Goal: Check status: Check status

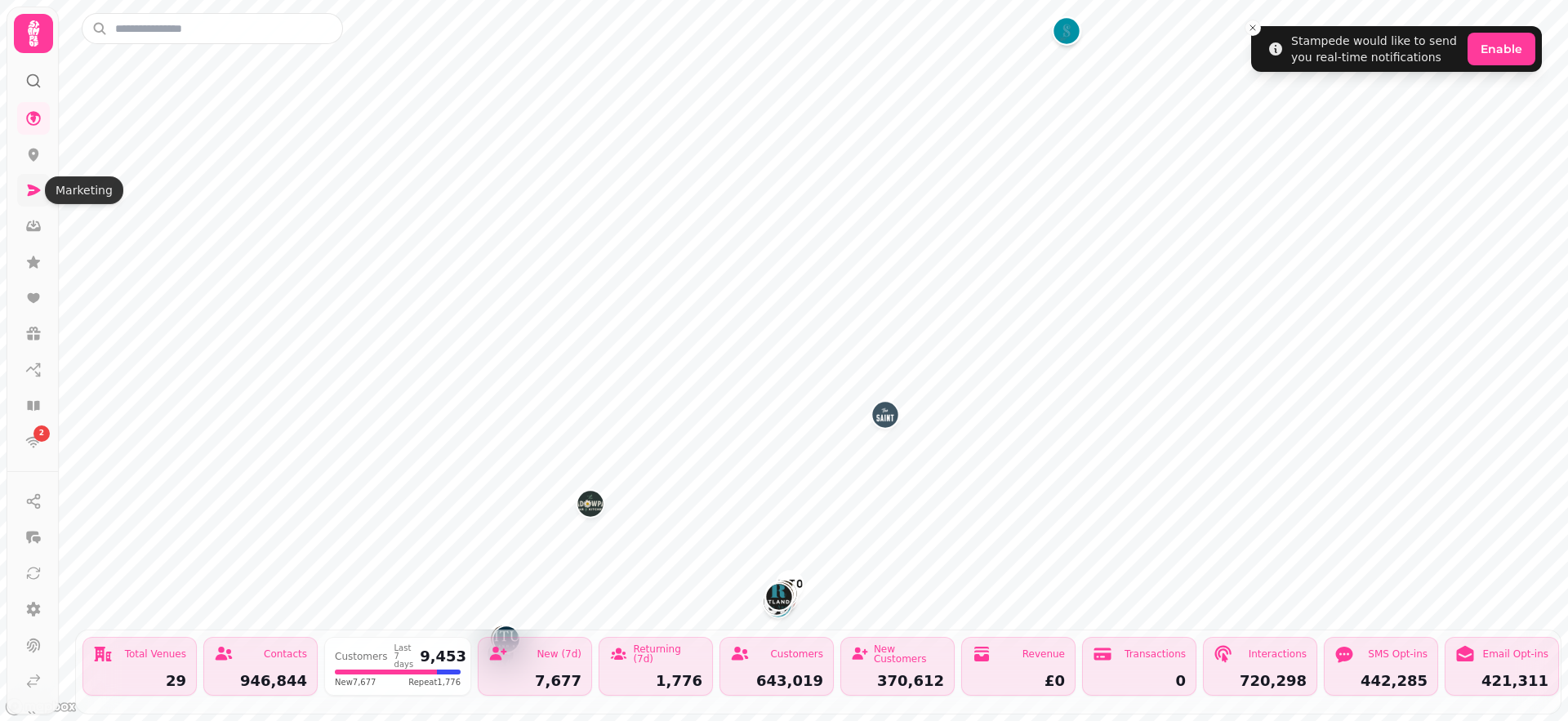
click at [32, 191] on icon at bounding box center [34, 190] width 13 height 11
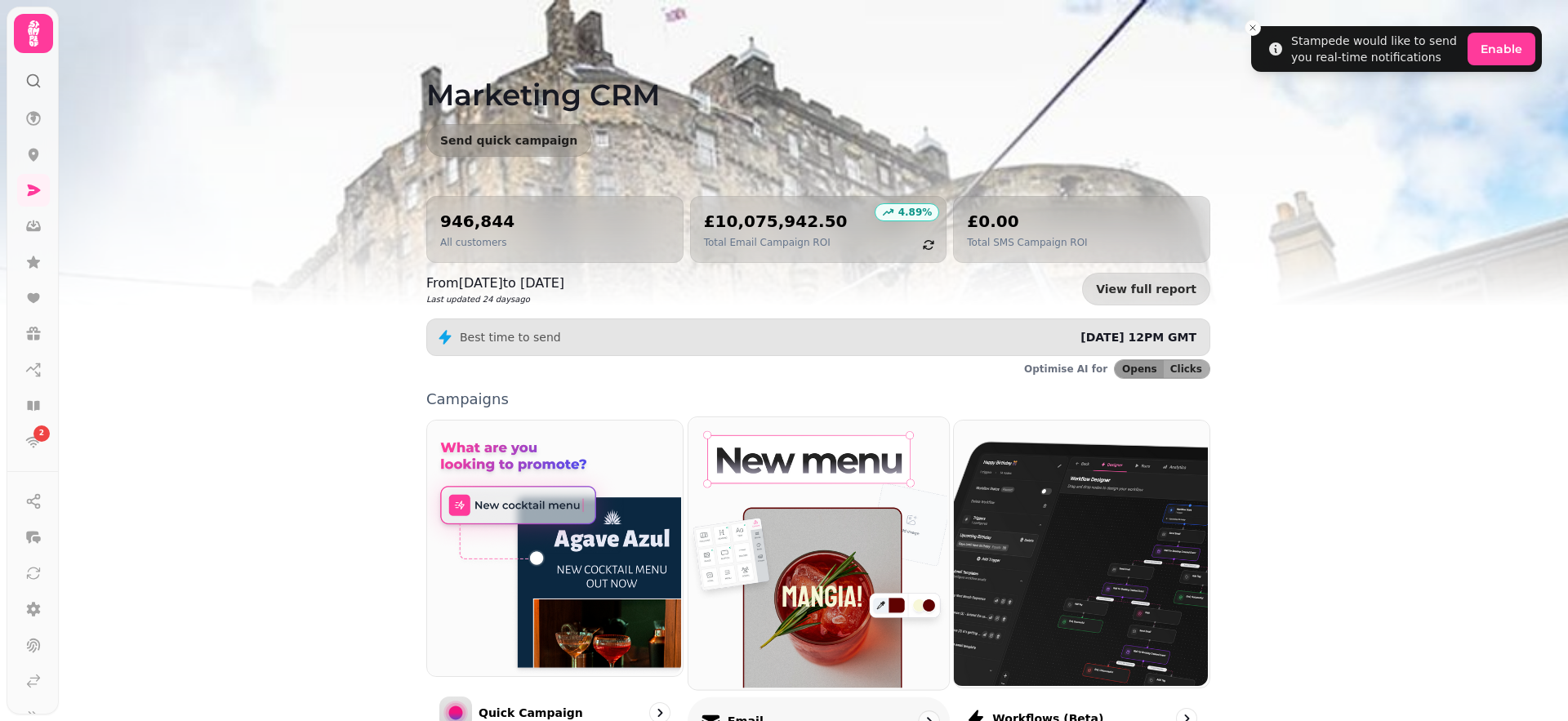
click at [801, 485] on img at bounding box center [817, 552] width 261 height 272
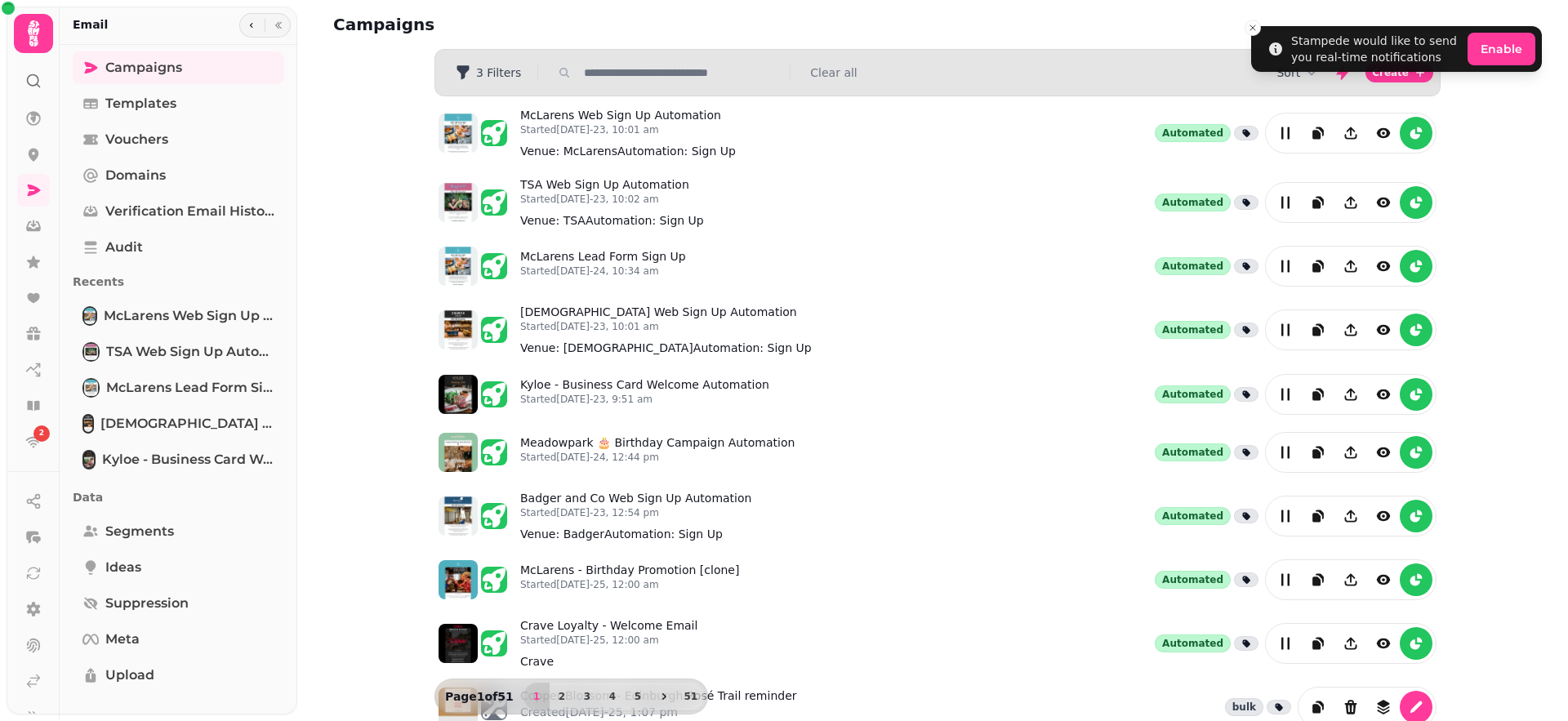
click at [628, 74] on input "text" at bounding box center [682, 73] width 209 height 16
type input "*****"
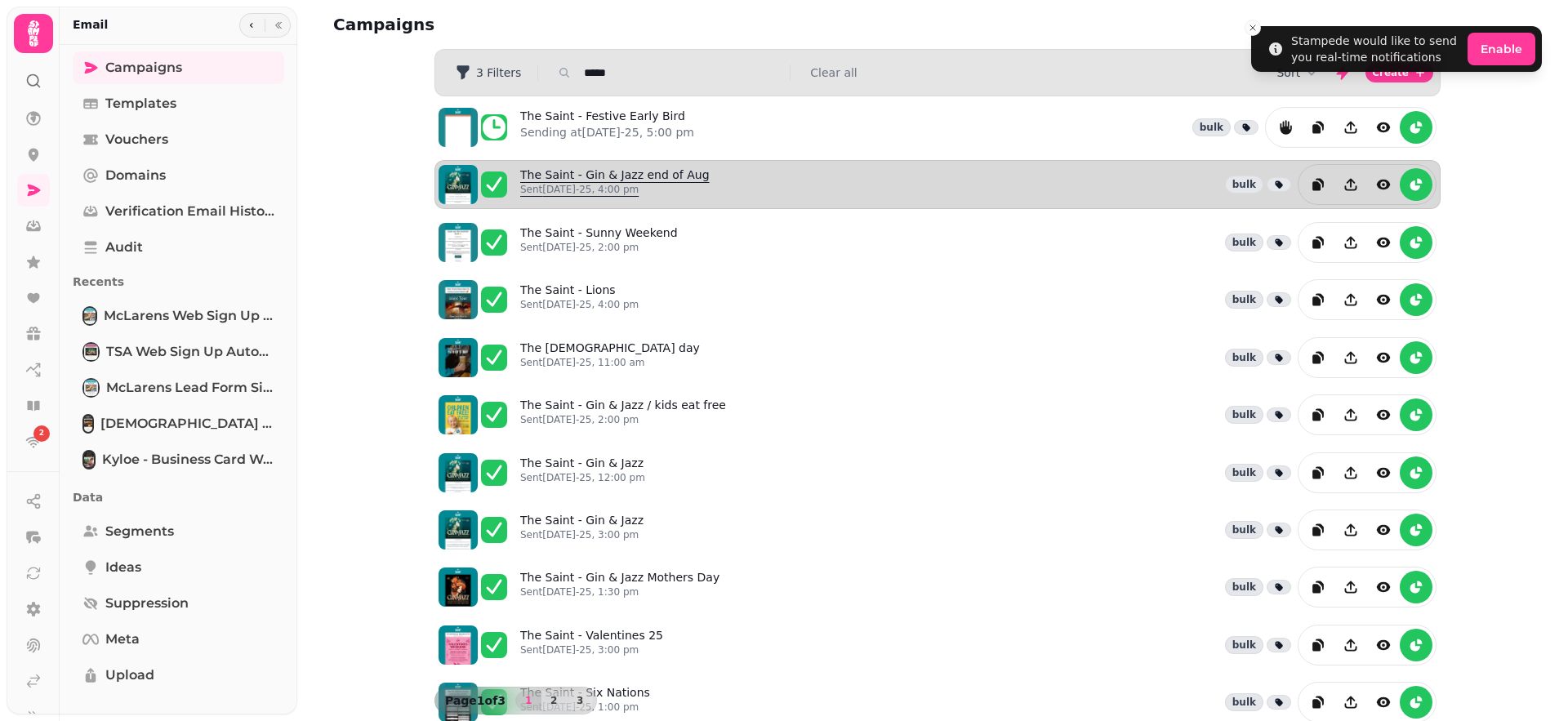
click at [661, 172] on link "The Saint - Gin & Jazz end of Aug Sent [DATE]-25, 4:00 pm" at bounding box center [615, 185] width 189 height 36
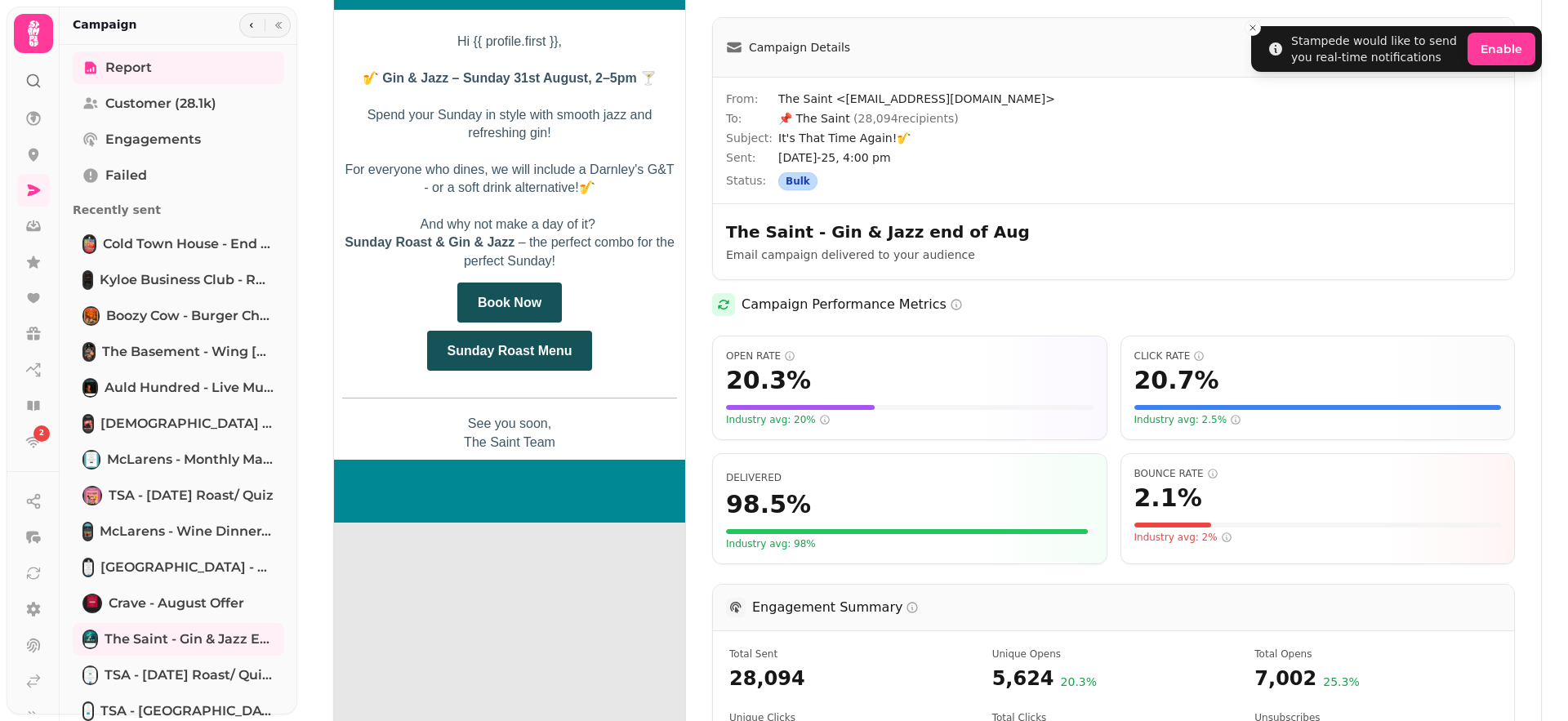
scroll to position [27, 0]
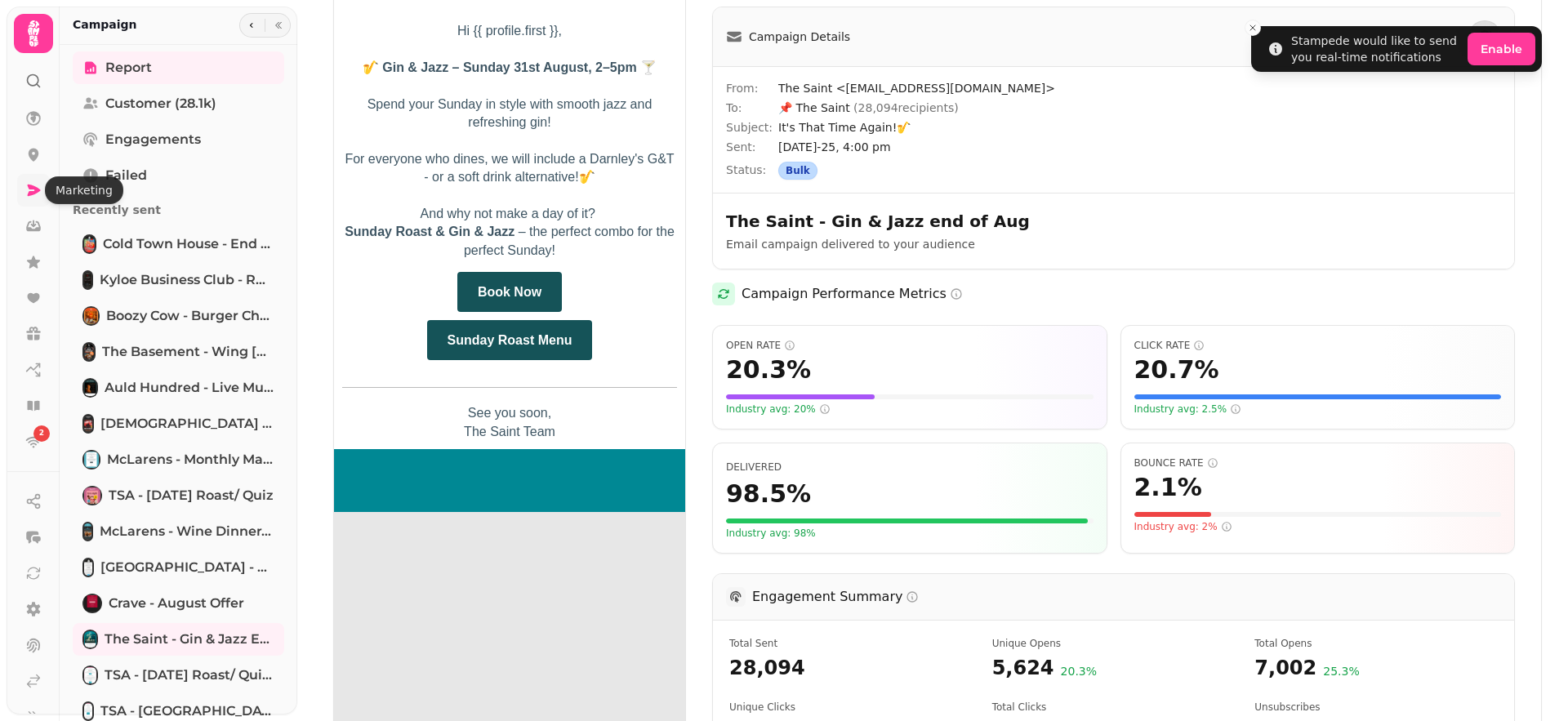
click at [39, 189] on icon at bounding box center [34, 190] width 13 height 11
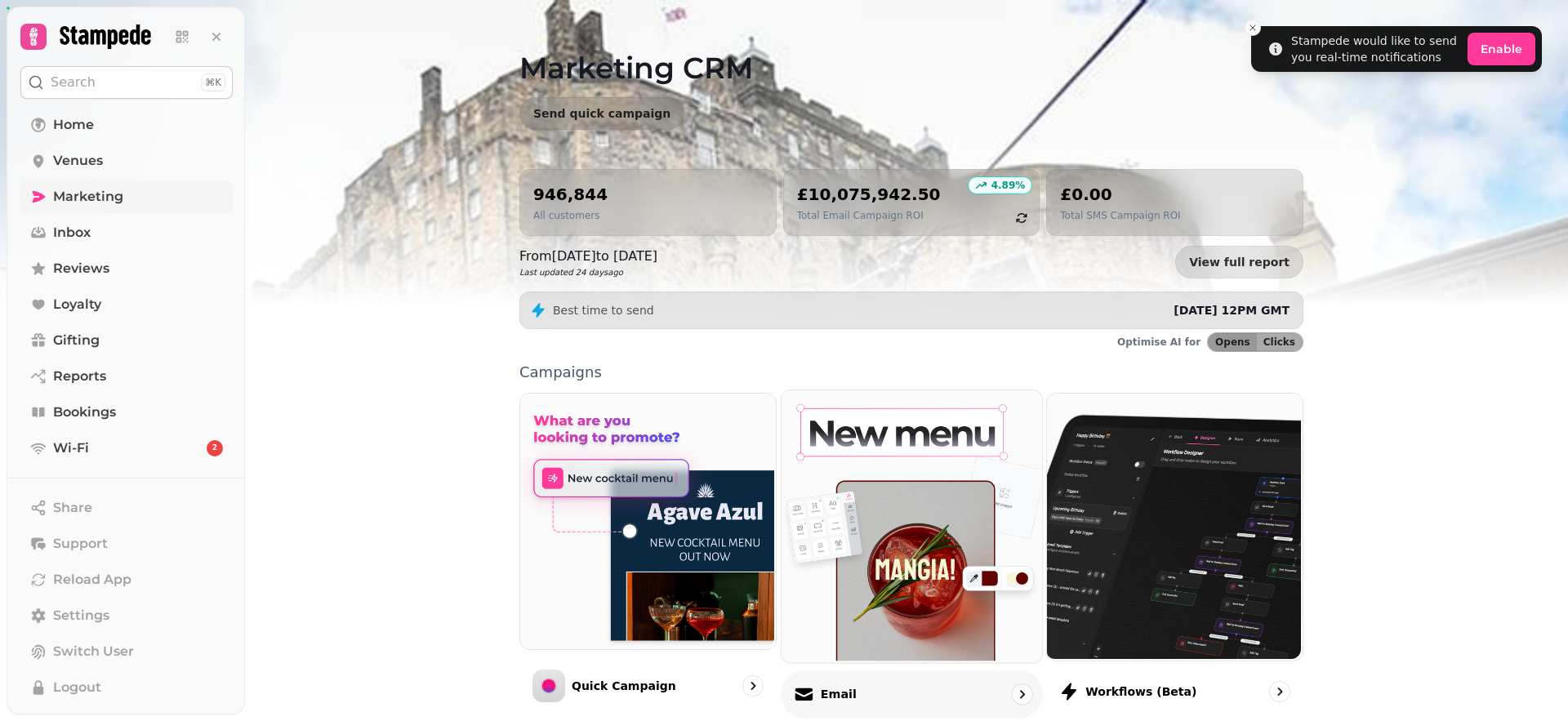
click at [869, 600] on img at bounding box center [910, 524] width 261 height 272
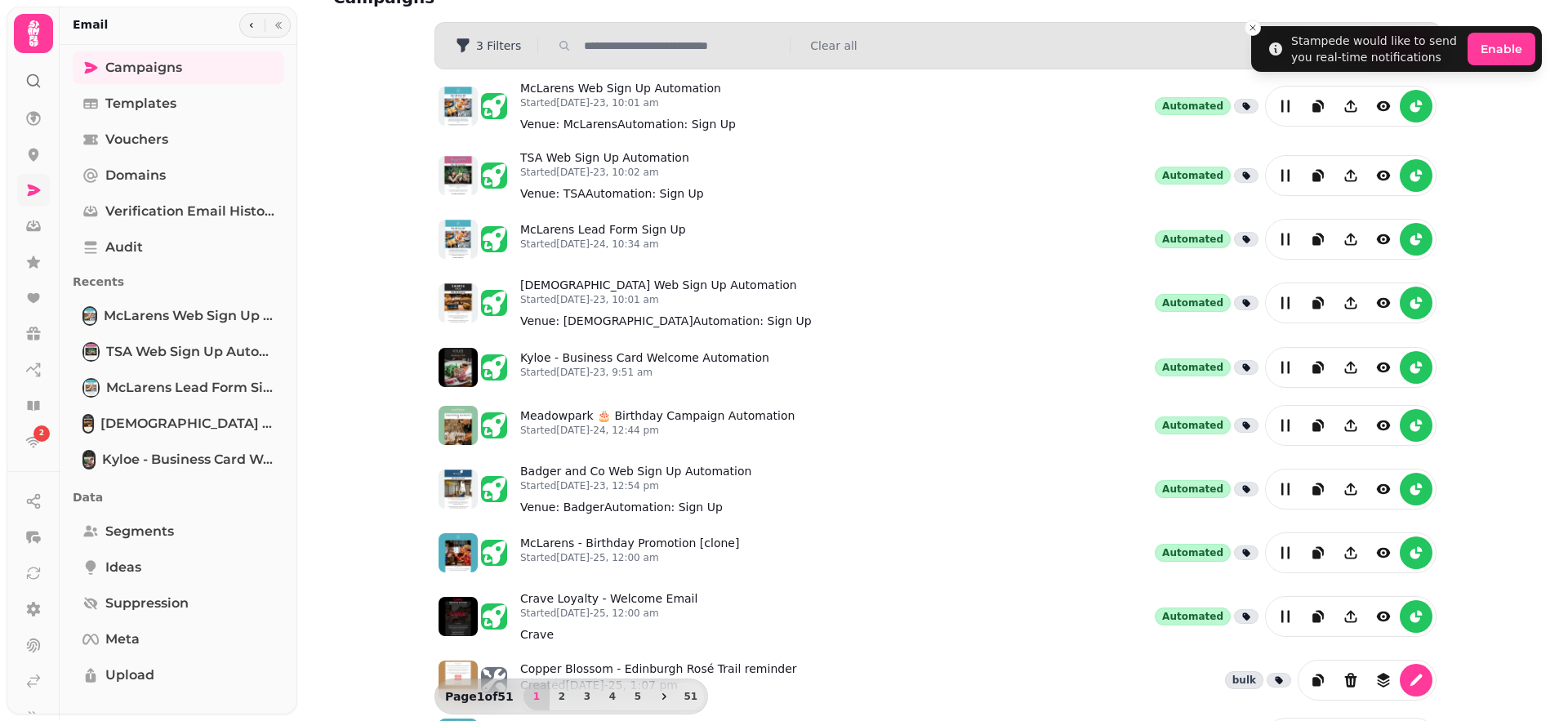
click at [654, 42] on input "text" at bounding box center [682, 46] width 209 height 16
type input "*****"
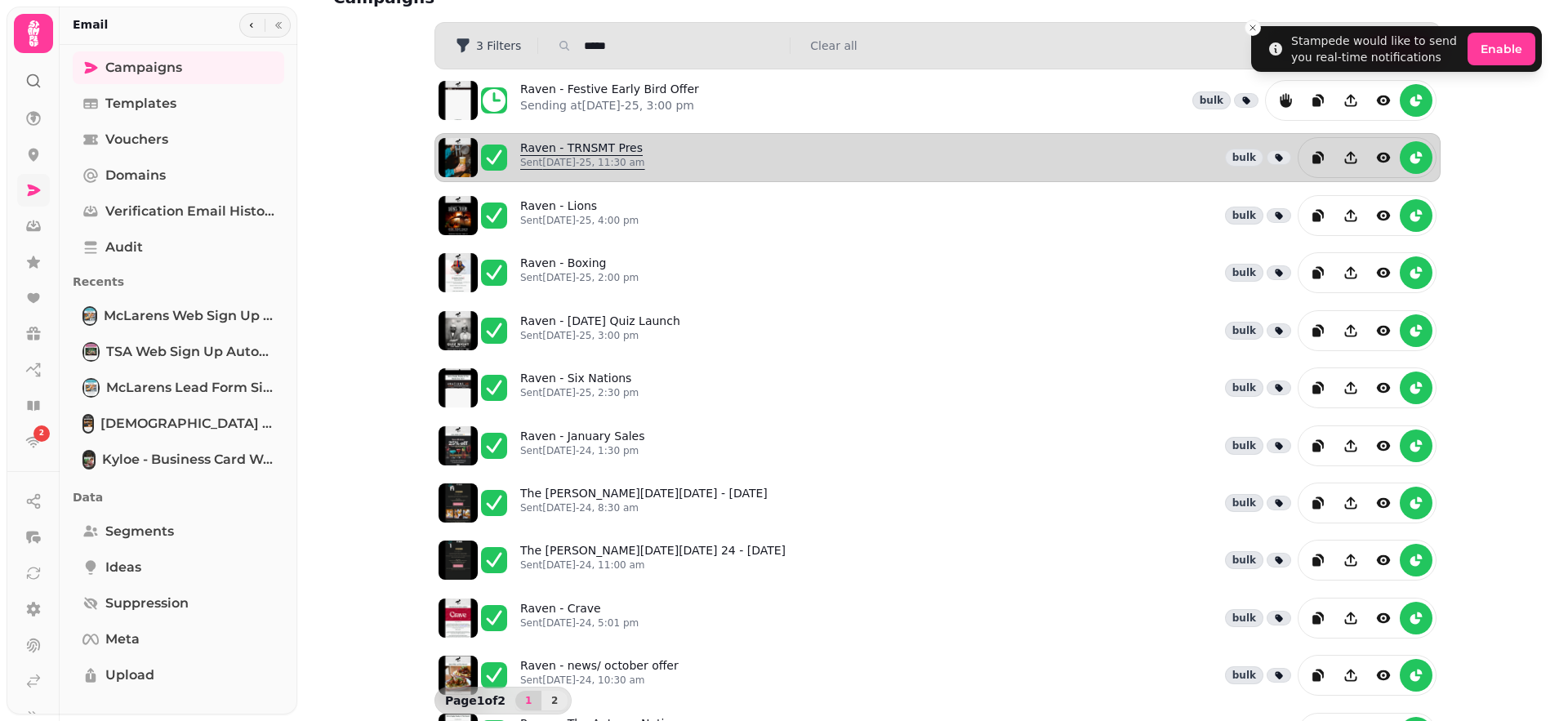
click at [601, 157] on p "Sent [DATE]-25, 11:30 am" at bounding box center [583, 162] width 125 height 13
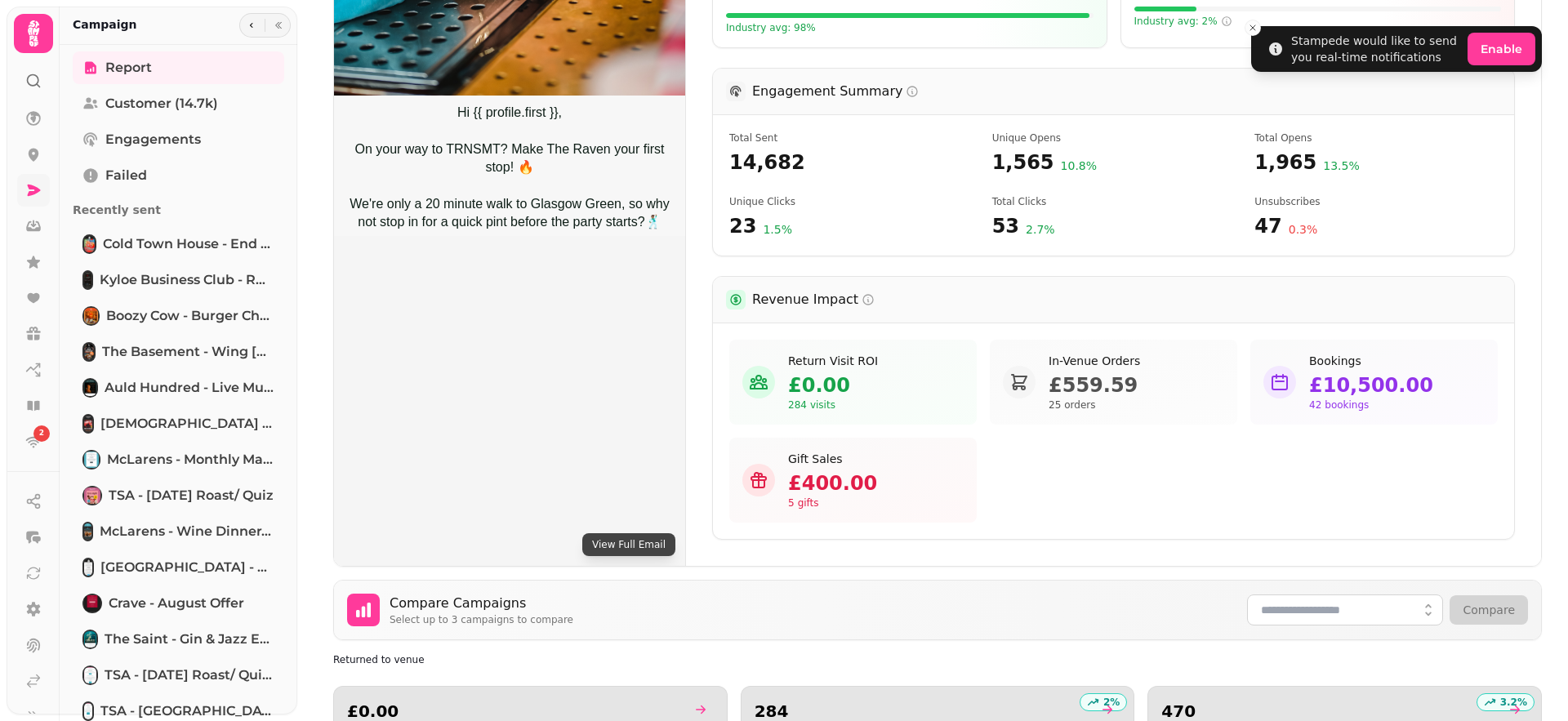
scroll to position [832, 0]
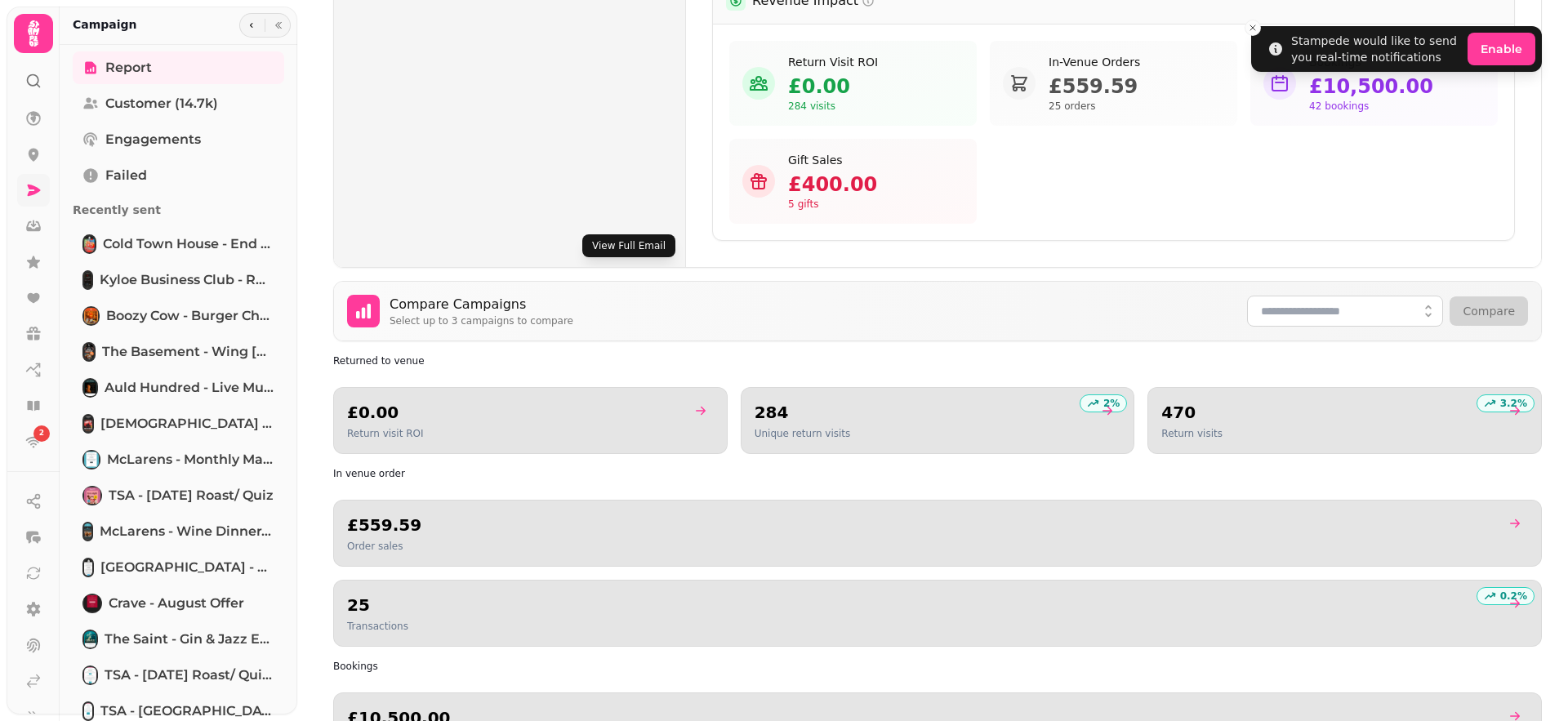
click at [650, 242] on button "View Full Email" at bounding box center [629, 246] width 93 height 22
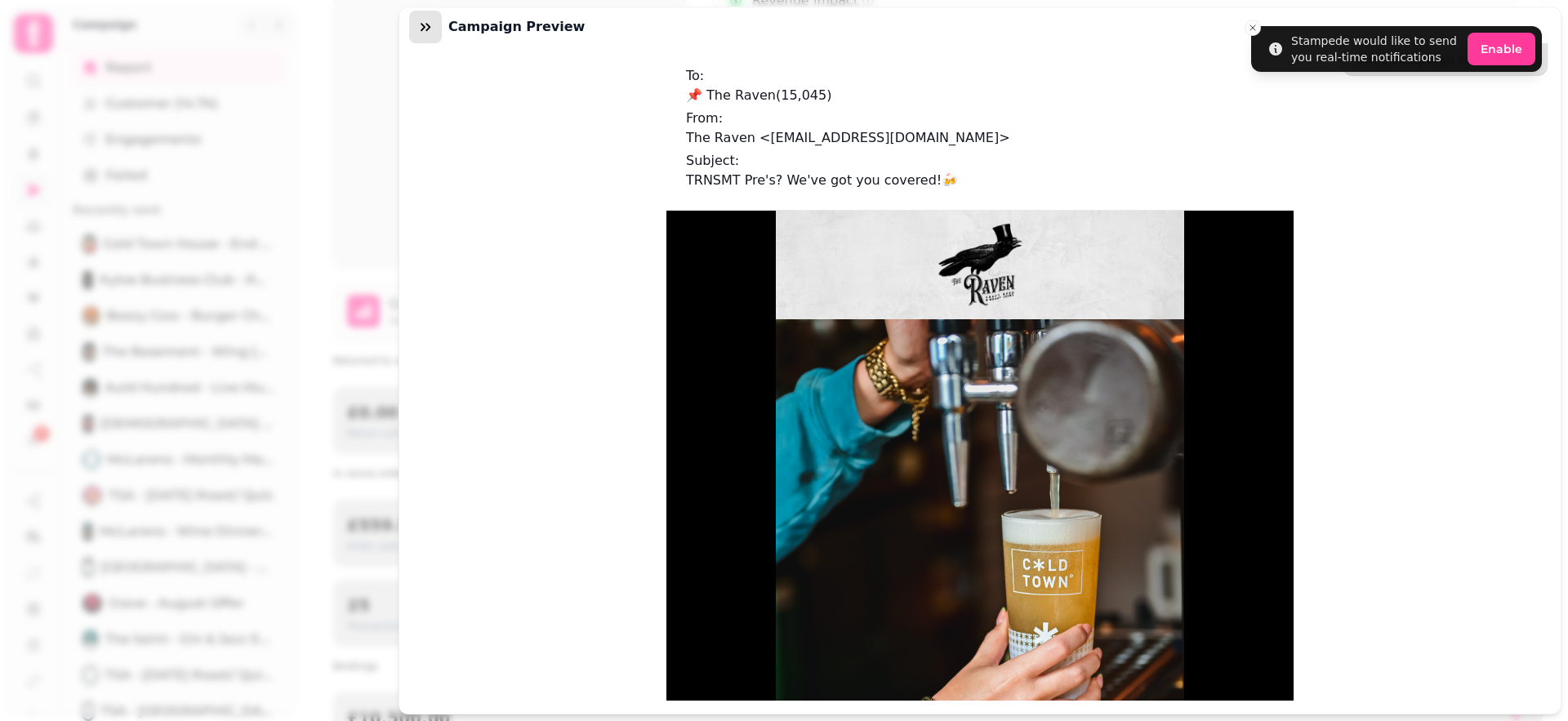
click at [418, 25] on icon "button" at bounding box center [425, 27] width 16 height 16
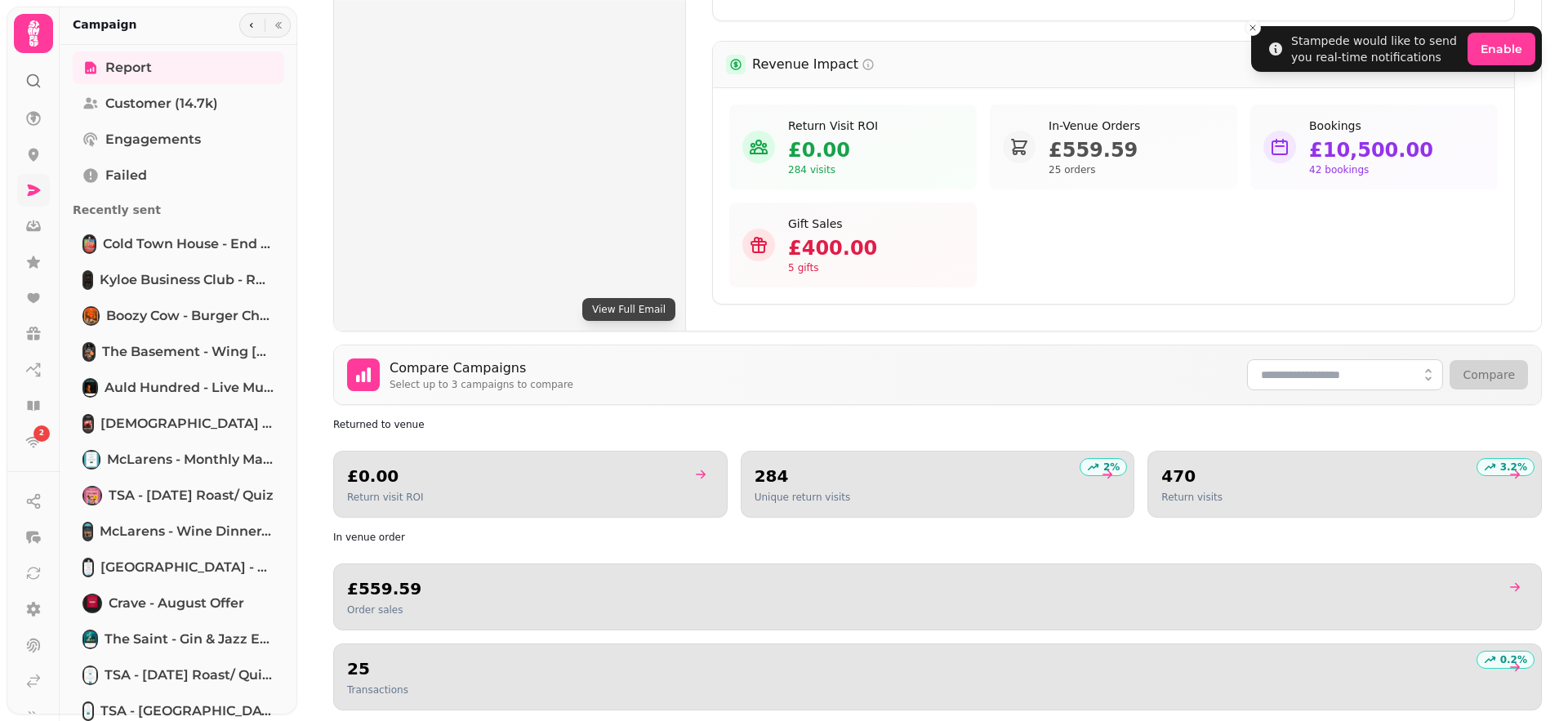
scroll to position [778, 0]
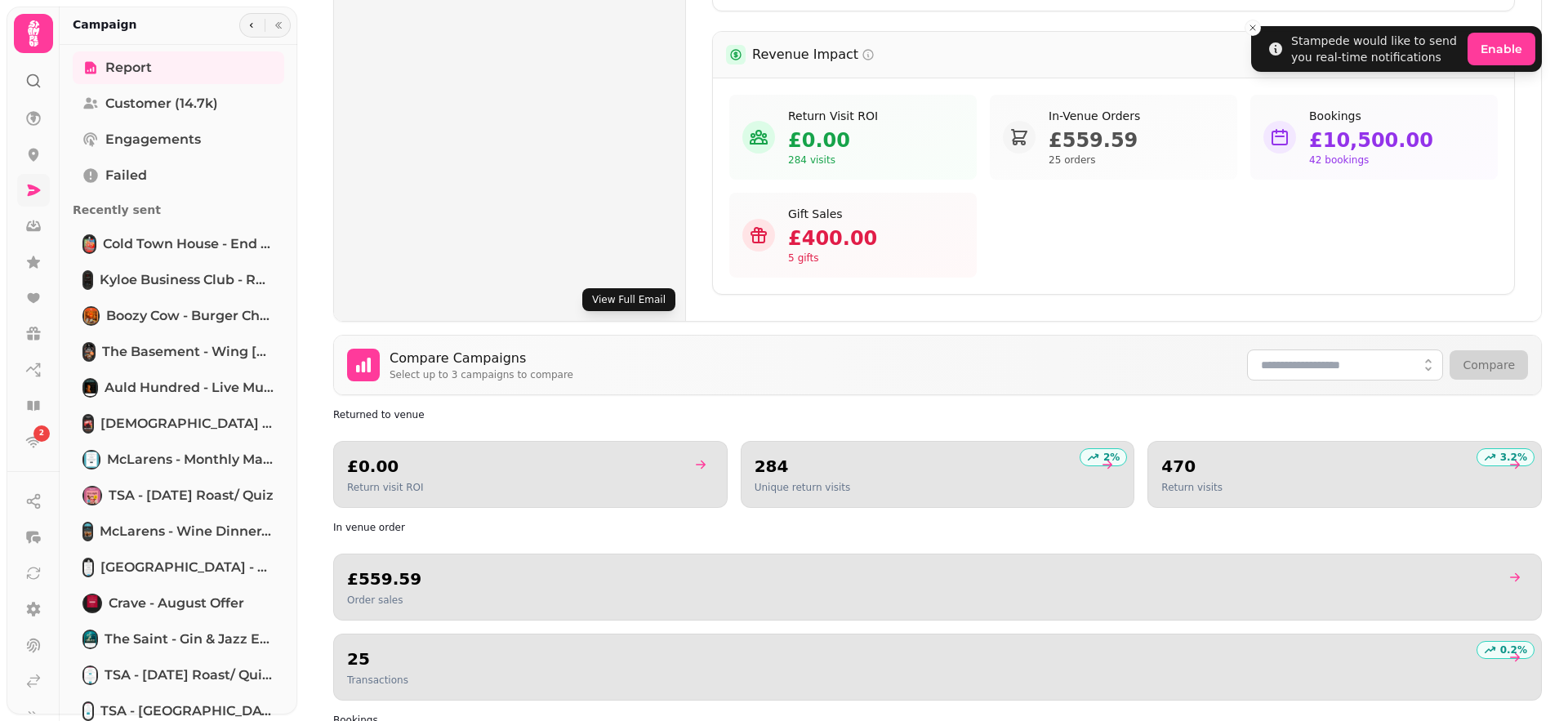
click at [610, 294] on button "View Full Email" at bounding box center [629, 300] width 93 height 22
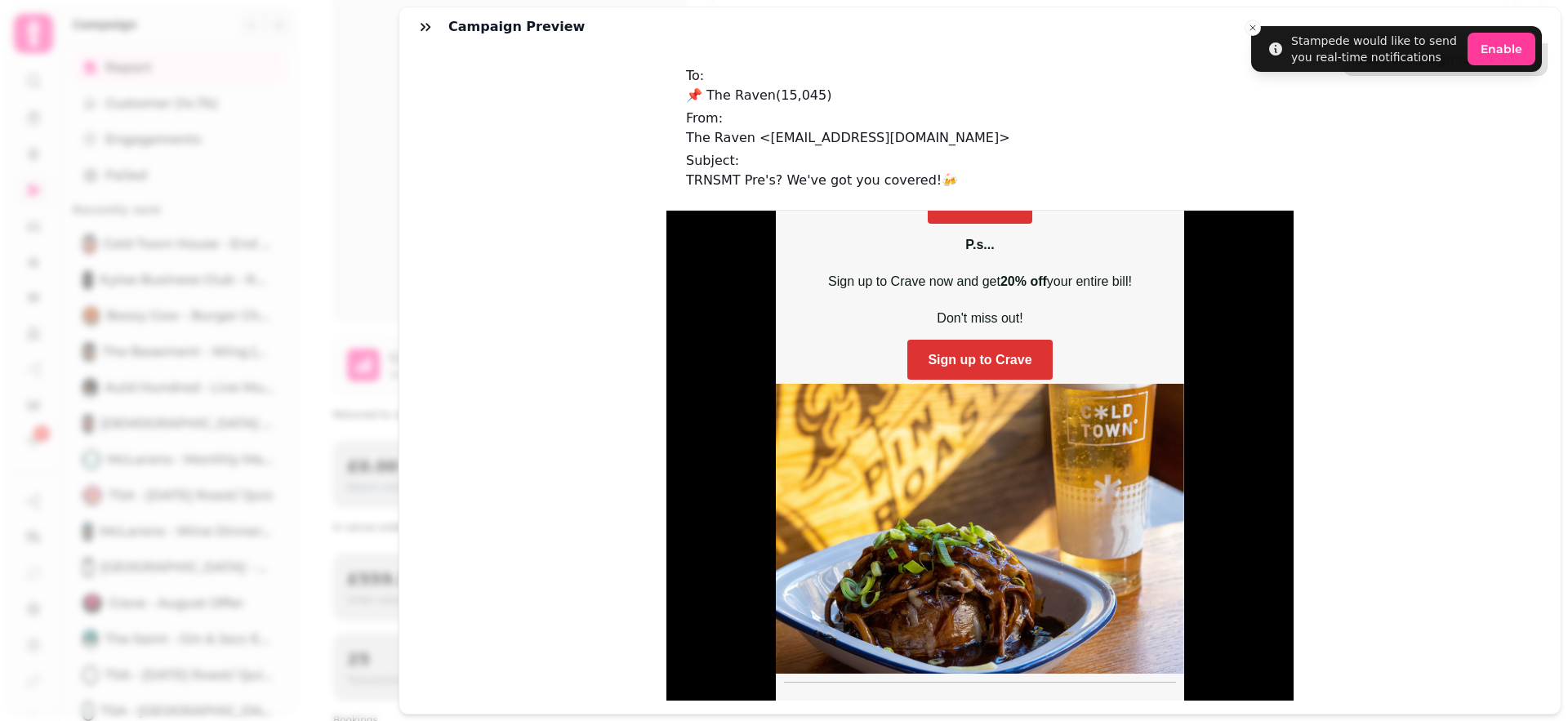
scroll to position [913, 0]
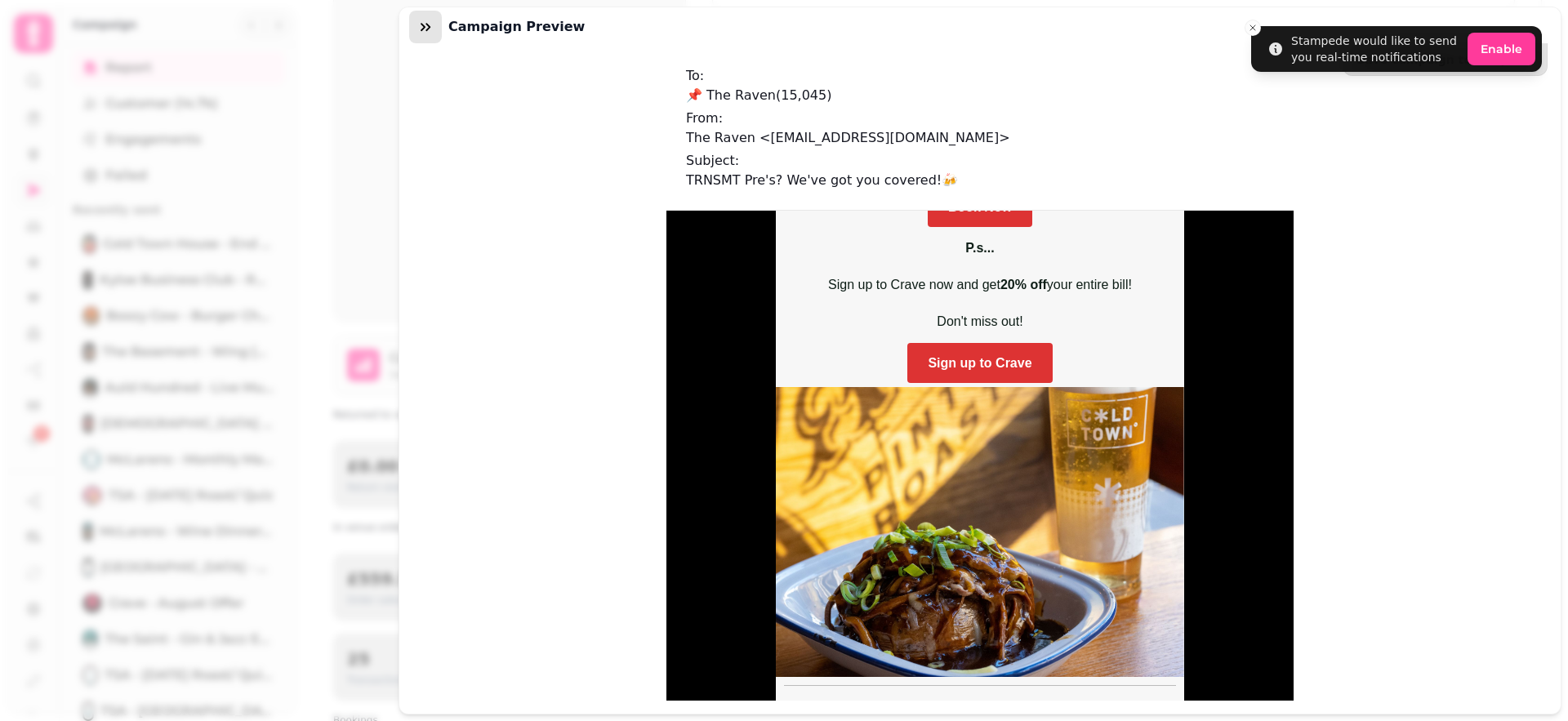
click at [422, 23] on icon "button" at bounding box center [425, 26] width 9 height 8
